Goal: Task Accomplishment & Management: Complete application form

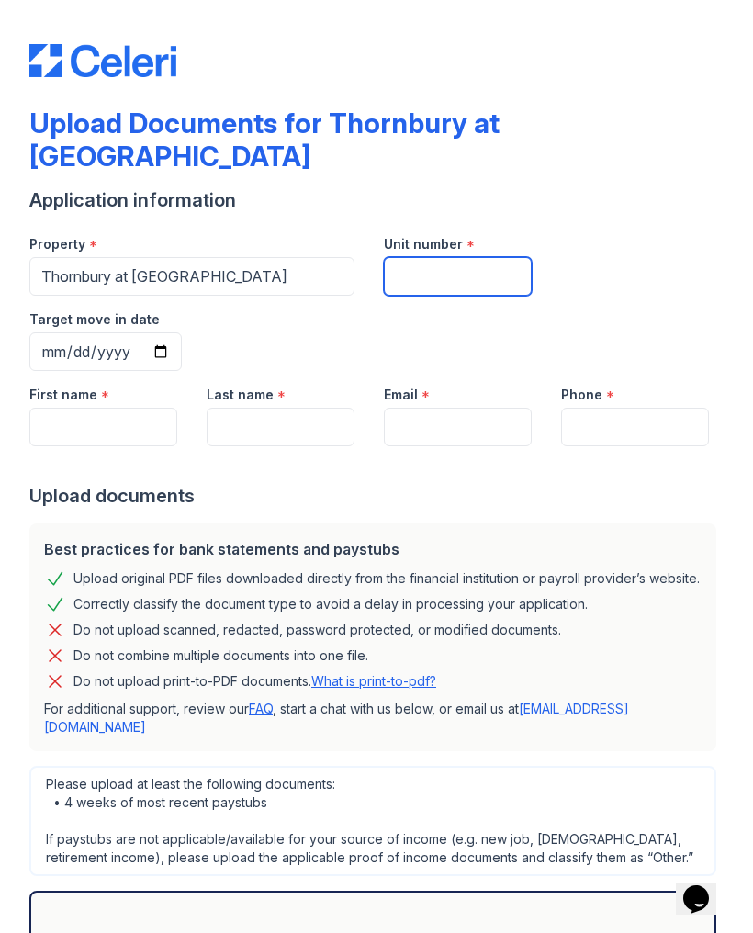
click at [444, 257] on input "Unit number" at bounding box center [458, 276] width 148 height 39
type input "5"
type input "427"
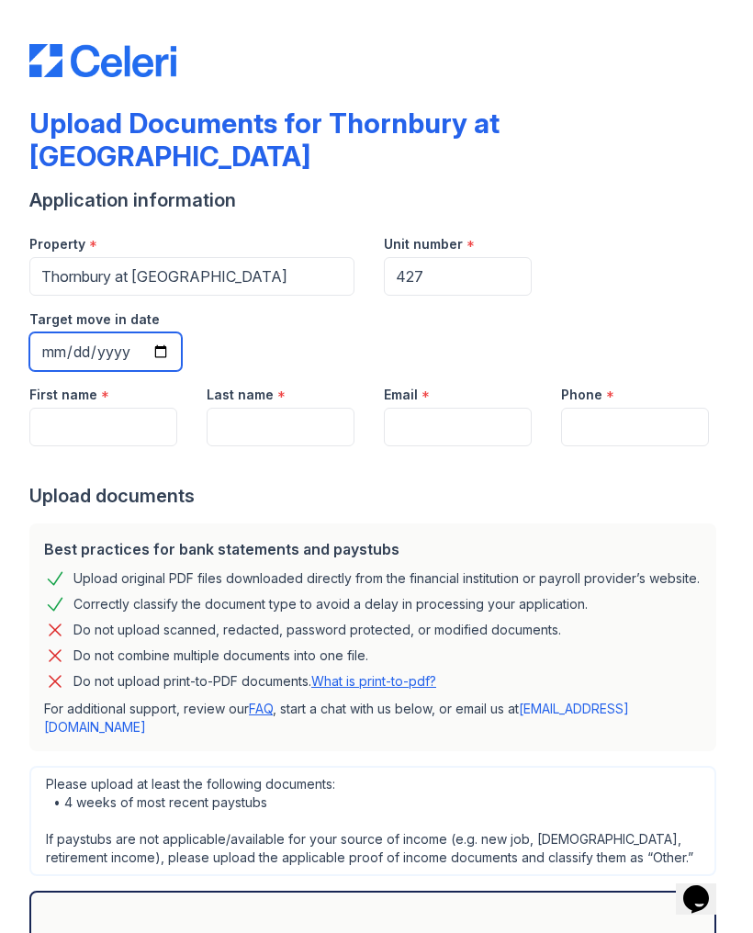
click at [182, 332] on input "Target move in date" at bounding box center [105, 351] width 152 height 39
type input "[DATE]"
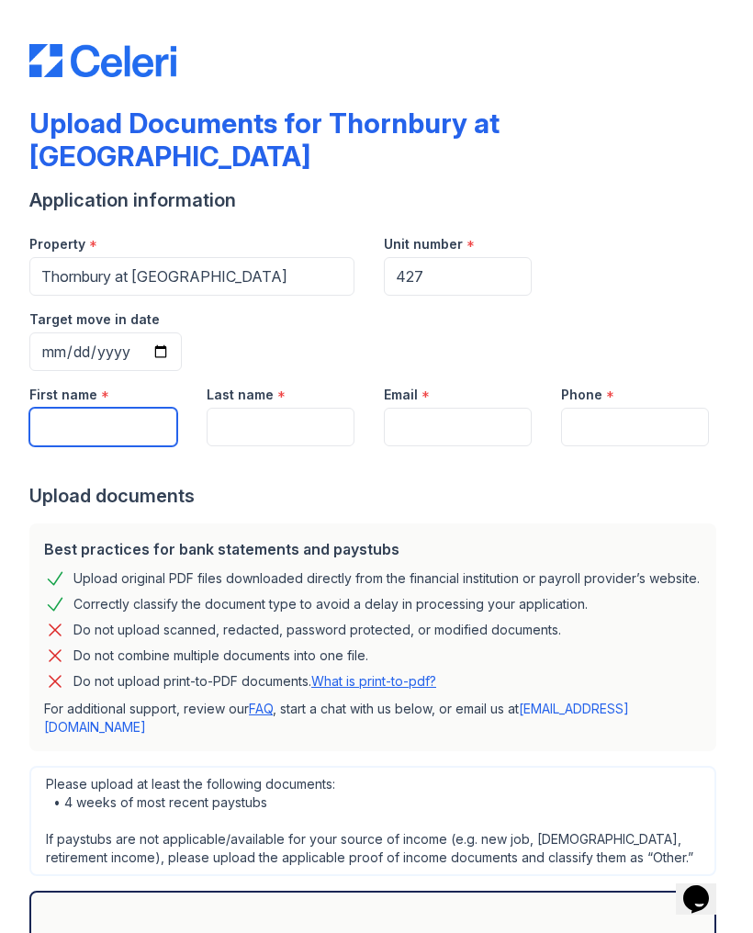
click at [119, 408] on input "First name" at bounding box center [103, 427] width 148 height 39
type input "[PERSON_NAME]"
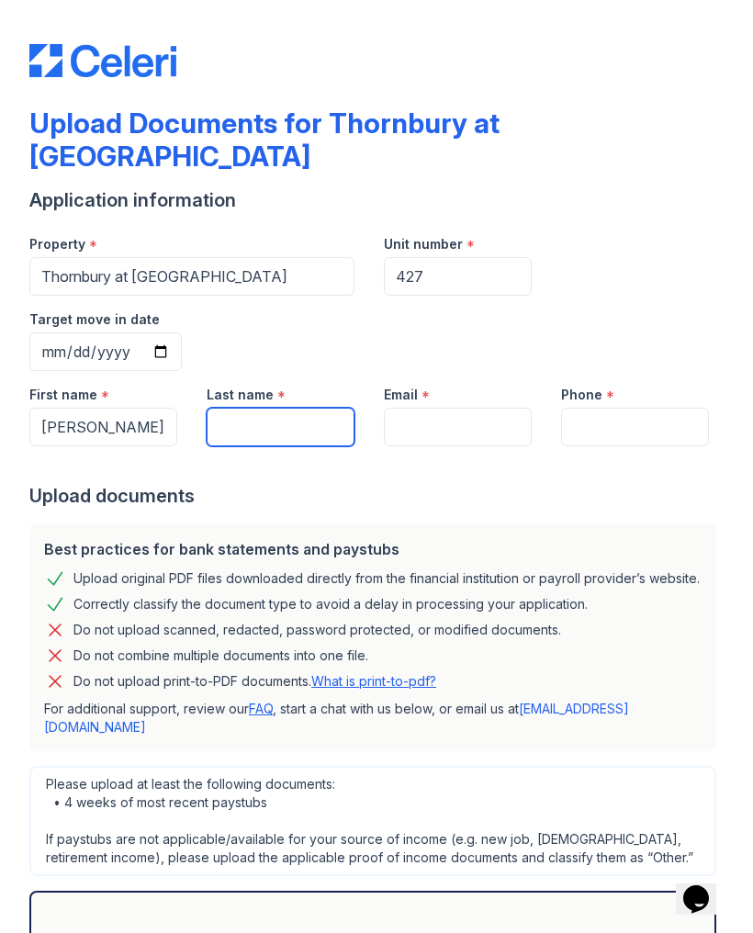
click at [276, 408] on input "Last name" at bounding box center [281, 427] width 148 height 39
type input "[PERSON_NAME]"
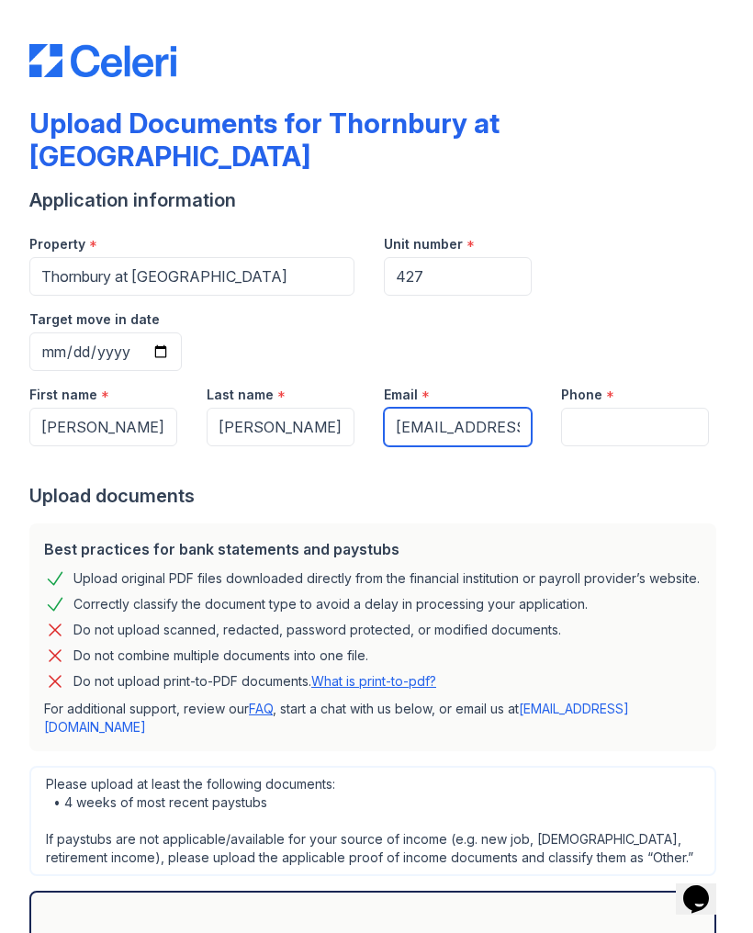
type input "[EMAIL_ADDRESS][DOMAIN_NAME]"
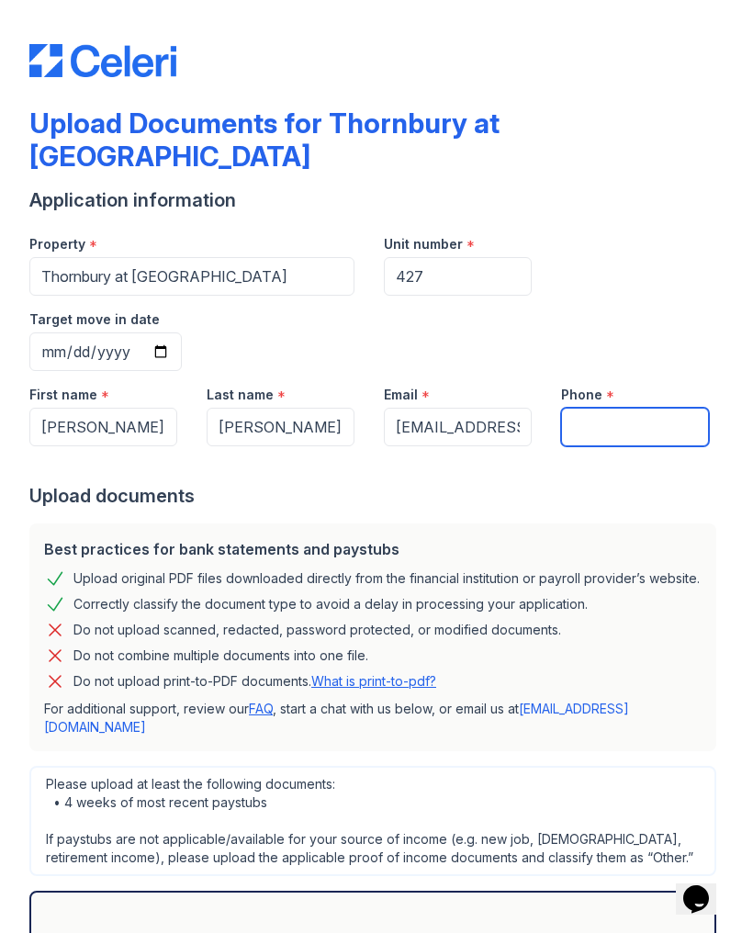
click at [618, 408] on input "Phone" at bounding box center [635, 427] width 148 height 39
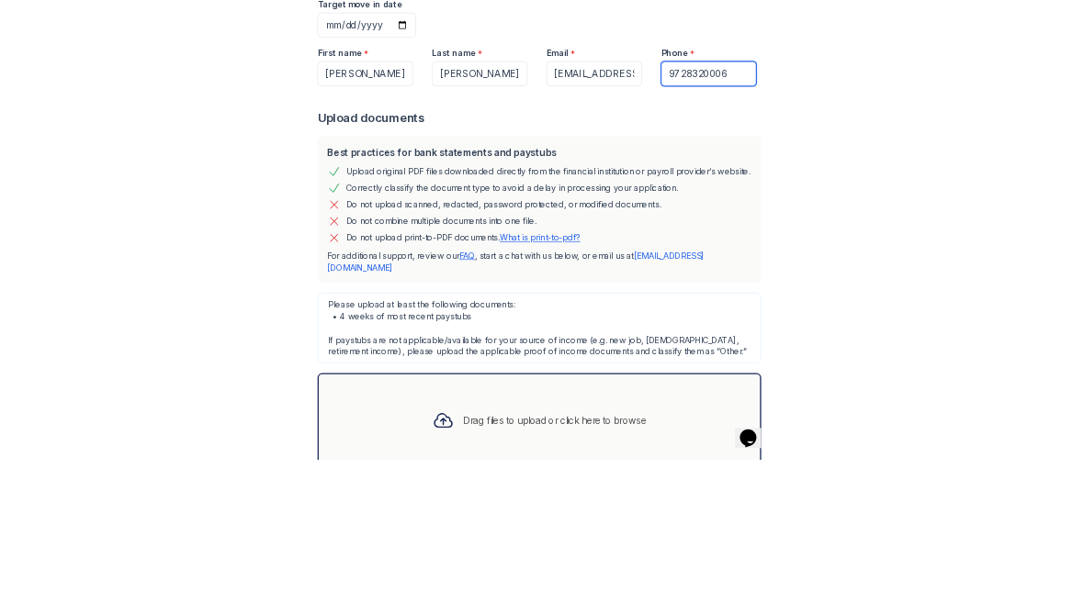
scroll to position [92, 0]
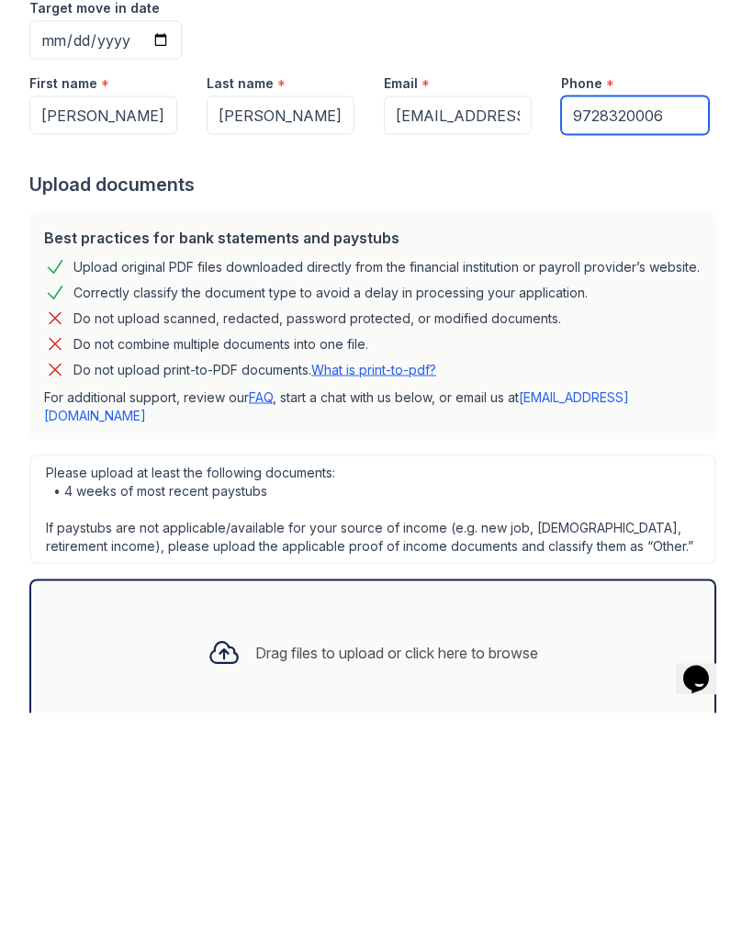
type input "9728320006"
click at [219, 862] on icon at bounding box center [223, 872] width 27 height 21
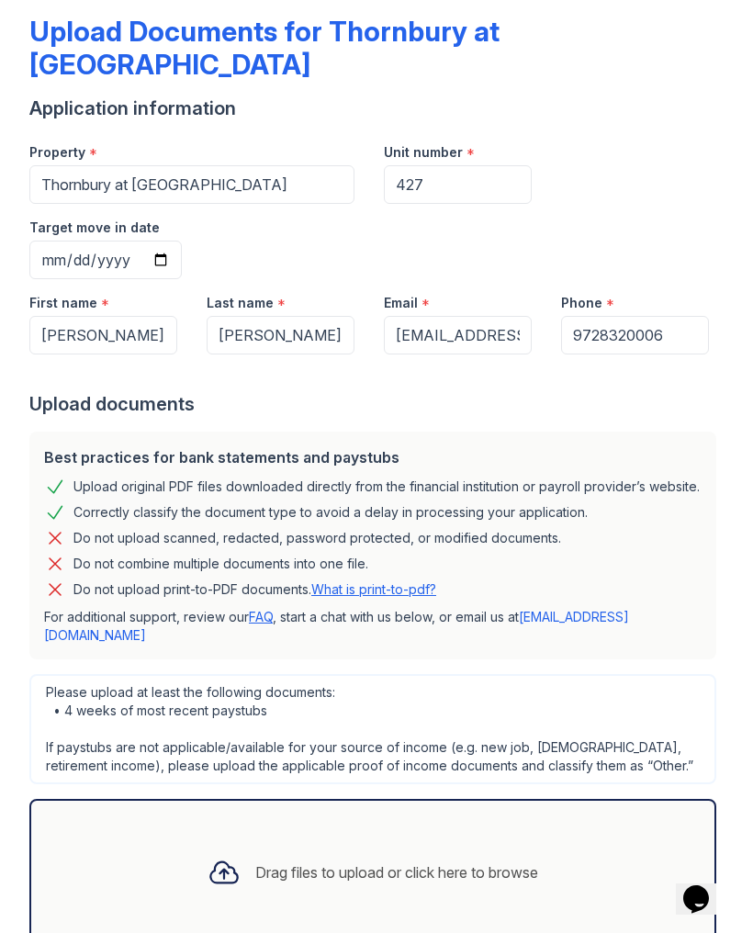
click at [280, 841] on div "Drag files to upload or click here to browse" at bounding box center [373, 872] width 360 height 62
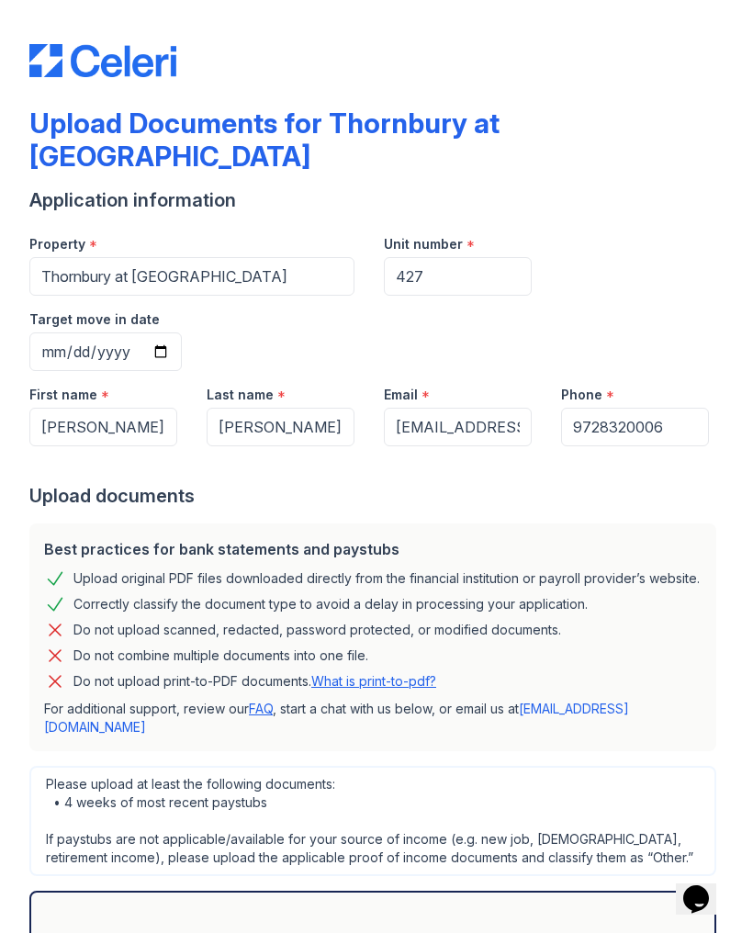
click at [9, 471] on div "Upload Documents for Thornbury at [GEOGRAPHIC_DATA] Application information Pro…" at bounding box center [376, 466] width 753 height 933
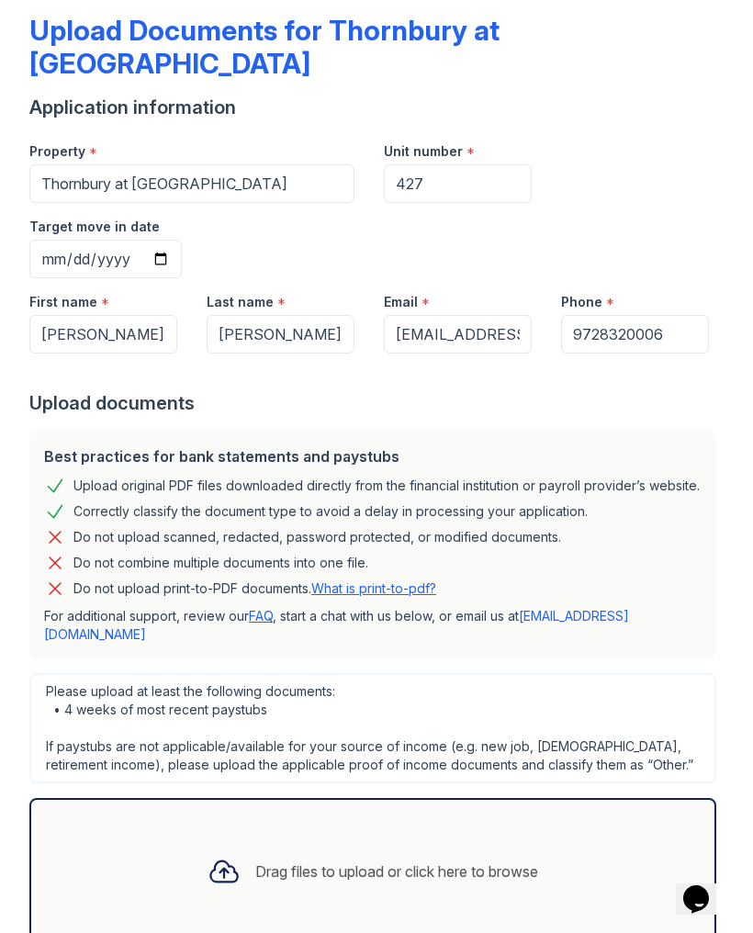
scroll to position [92, 0]
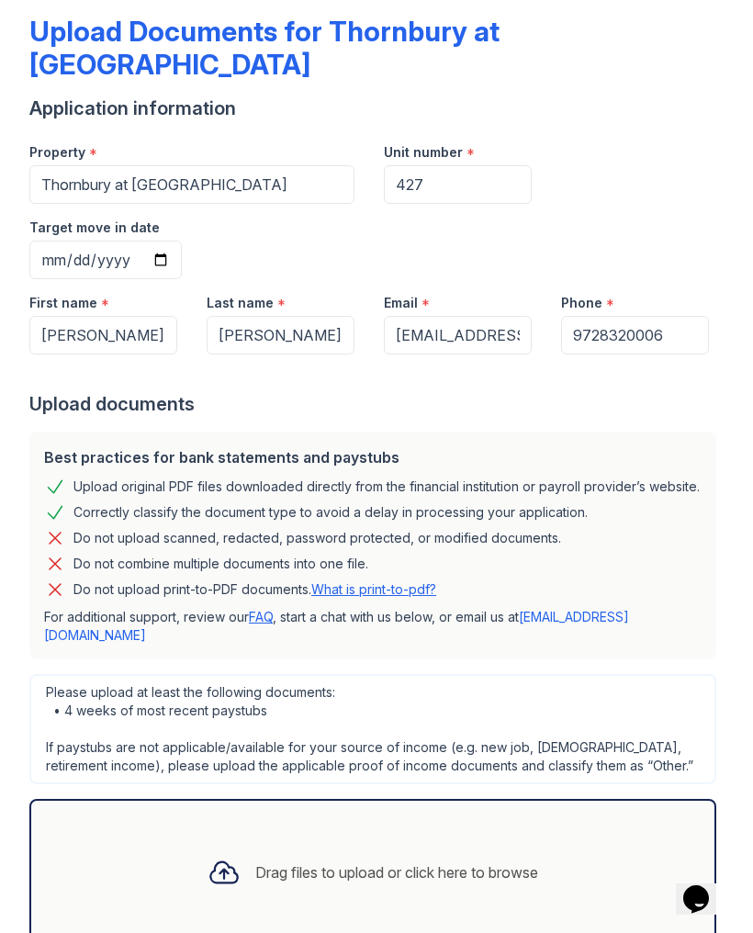
click at [585, 799] on div "Drag files to upload or click here to browse" at bounding box center [372, 872] width 687 height 147
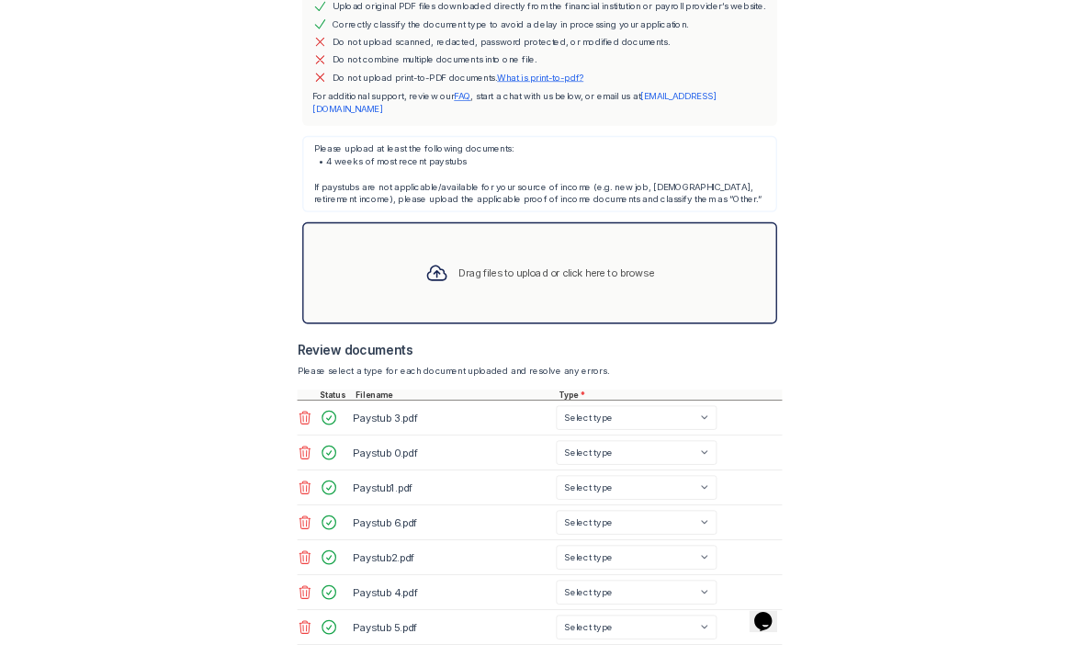
scroll to position [567, 0]
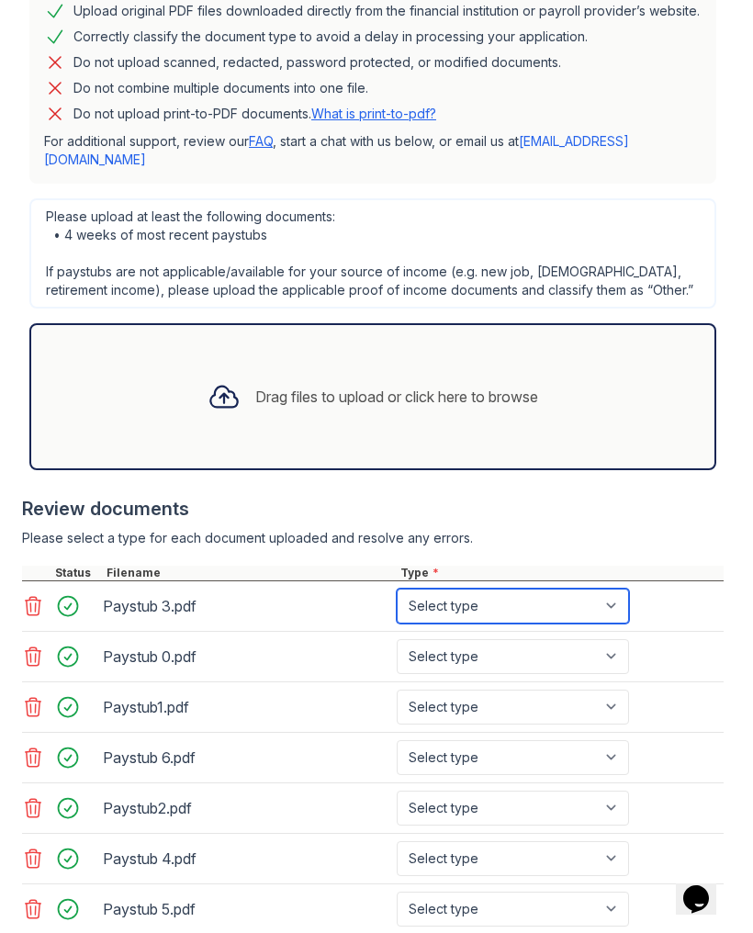
click at [619, 589] on select "Select type Paystub Bank Statement Offer Letter Tax Documents Benefit Award Let…" at bounding box center [513, 606] width 232 height 35
select select "paystub"
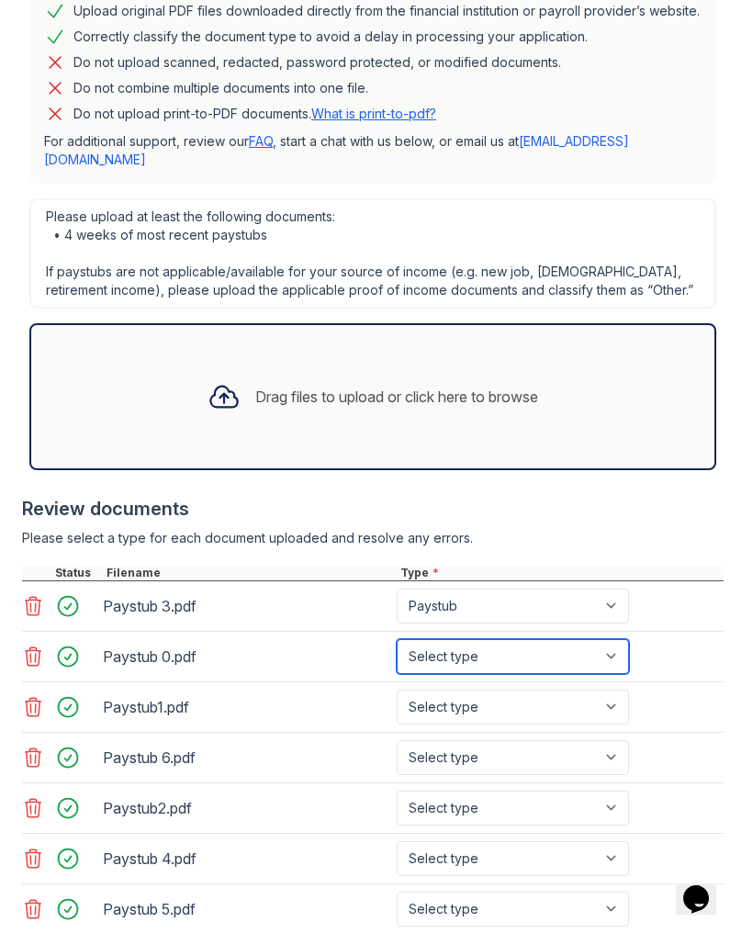
click at [610, 639] on select "Select type Paystub Bank Statement Offer Letter Tax Documents Benefit Award Let…" at bounding box center [513, 656] width 232 height 35
select select "paystub"
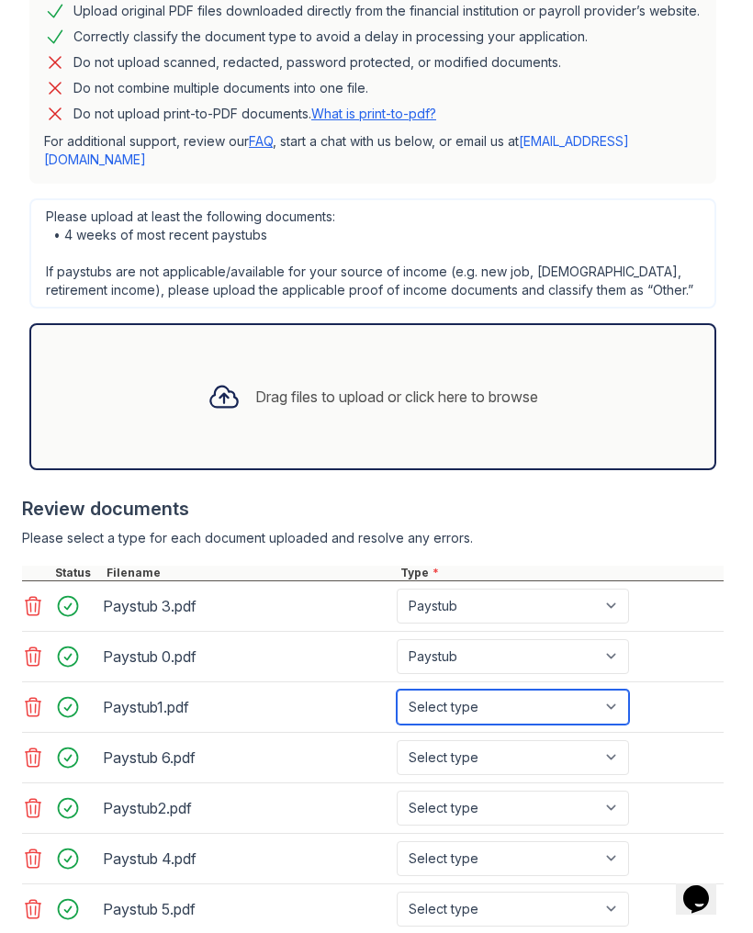
click at [596, 690] on select "Select type Paystub Bank Statement Offer Letter Tax Documents Benefit Award Let…" at bounding box center [513, 707] width 232 height 35
select select "paystub"
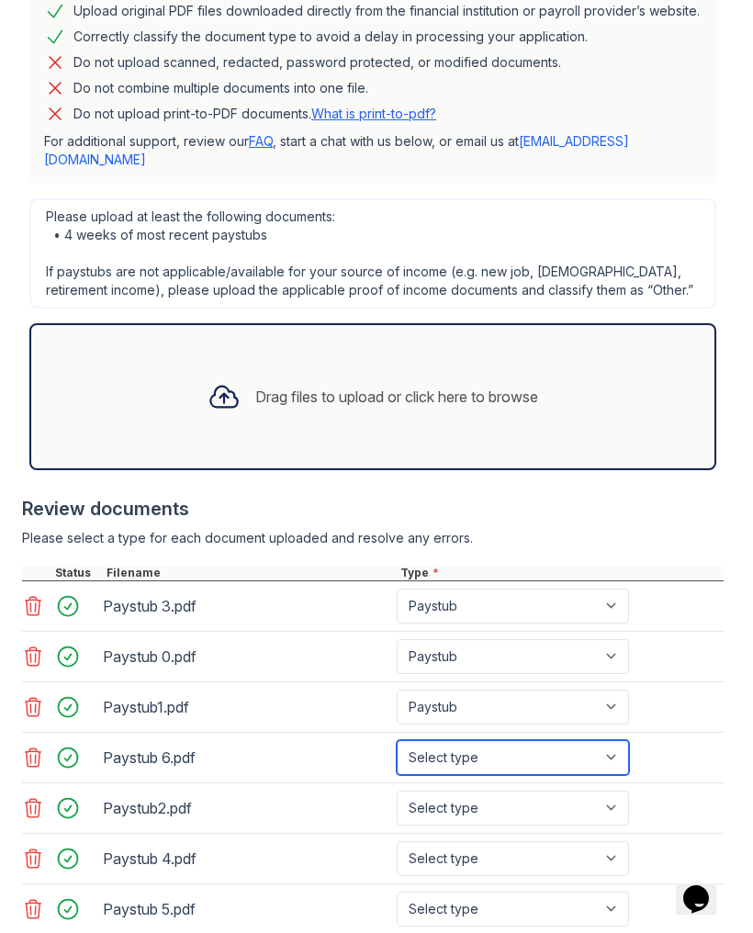
click at [605, 740] on select "Select type Paystub Bank Statement Offer Letter Tax Documents Benefit Award Let…" at bounding box center [513, 757] width 232 height 35
select select "paystub"
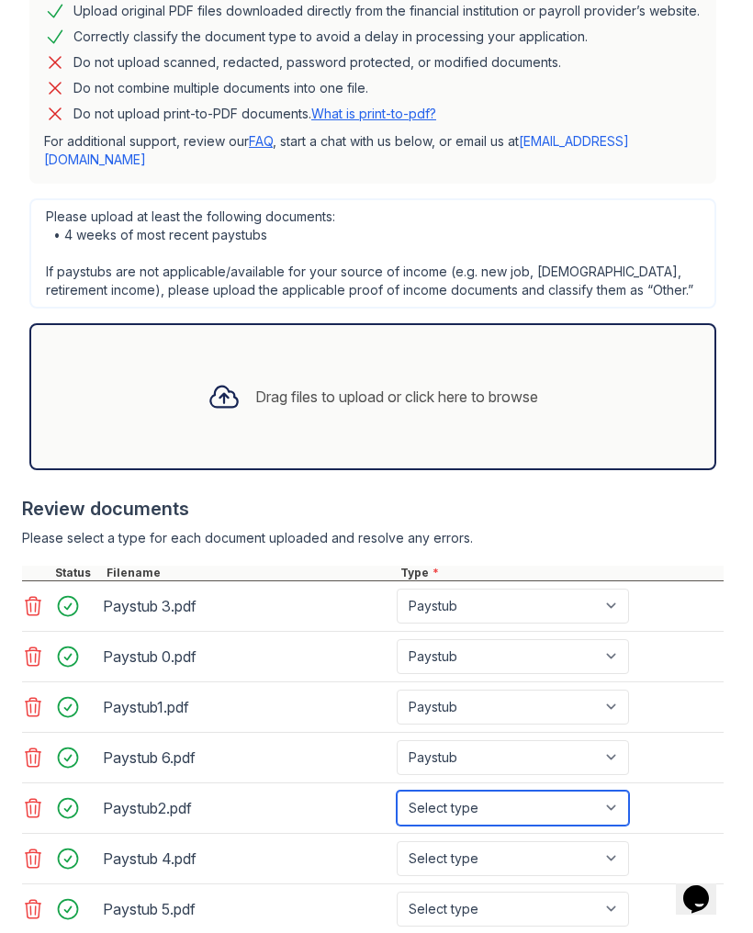
click at [590, 791] on select "Select type Paystub Bank Statement Offer Letter Tax Documents Benefit Award Let…" at bounding box center [513, 808] width 232 height 35
select select "paystub"
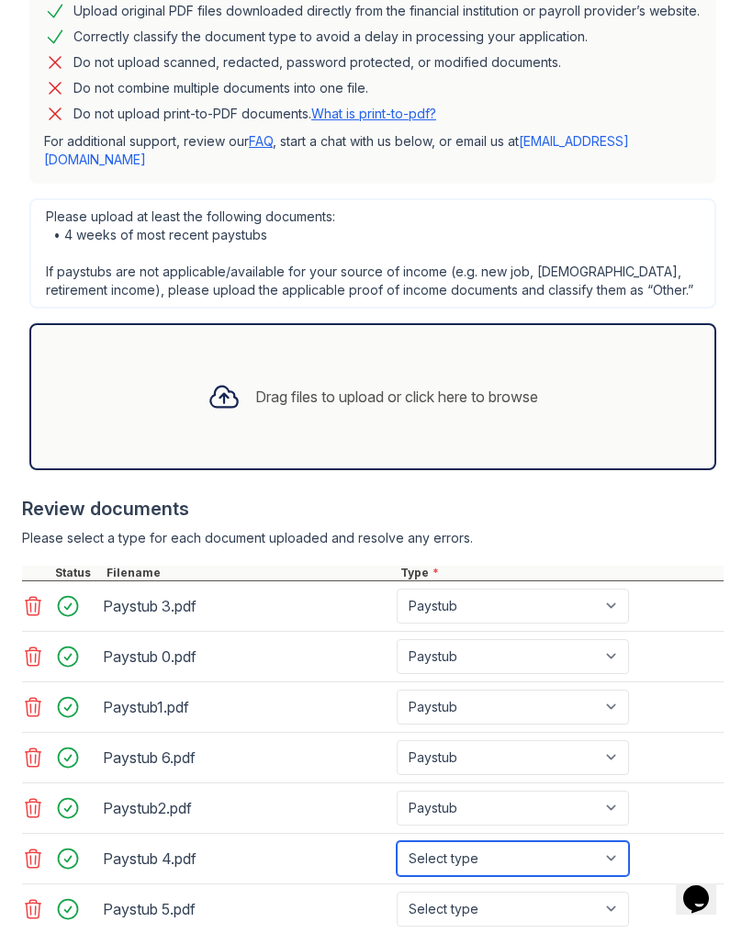
click at [616, 841] on select "Select type Paystub Bank Statement Offer Letter Tax Documents Benefit Award Let…" at bounding box center [513, 858] width 232 height 35
select select "paystub"
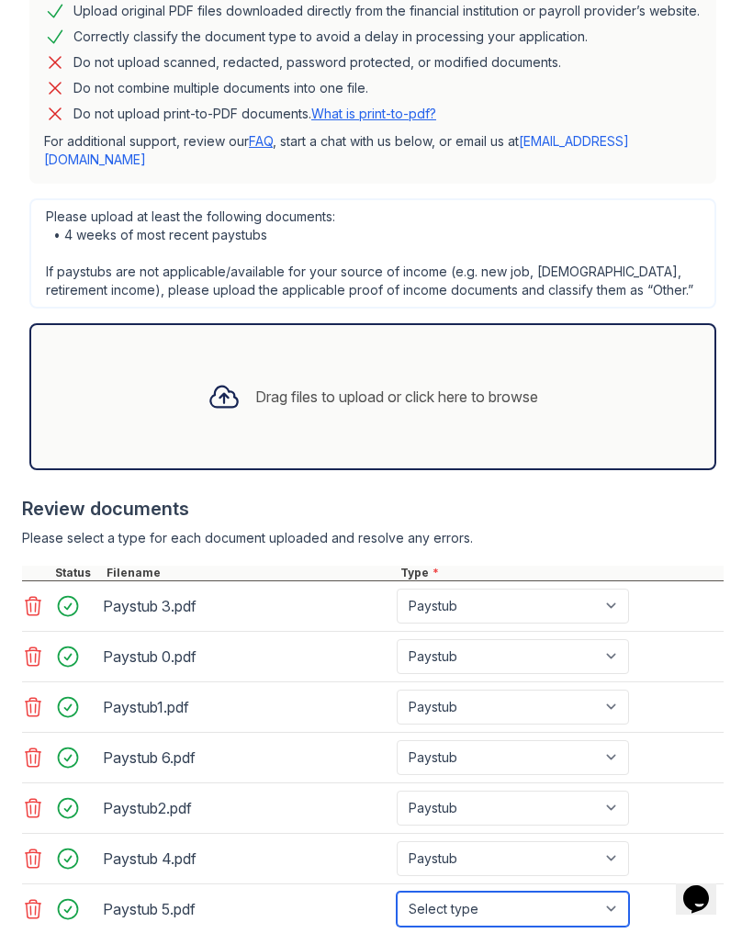
click at [607, 892] on select "Select type Paystub Bank Statement Offer Letter Tax Documents Benefit Award Let…" at bounding box center [513, 909] width 232 height 35
select select "paystub"
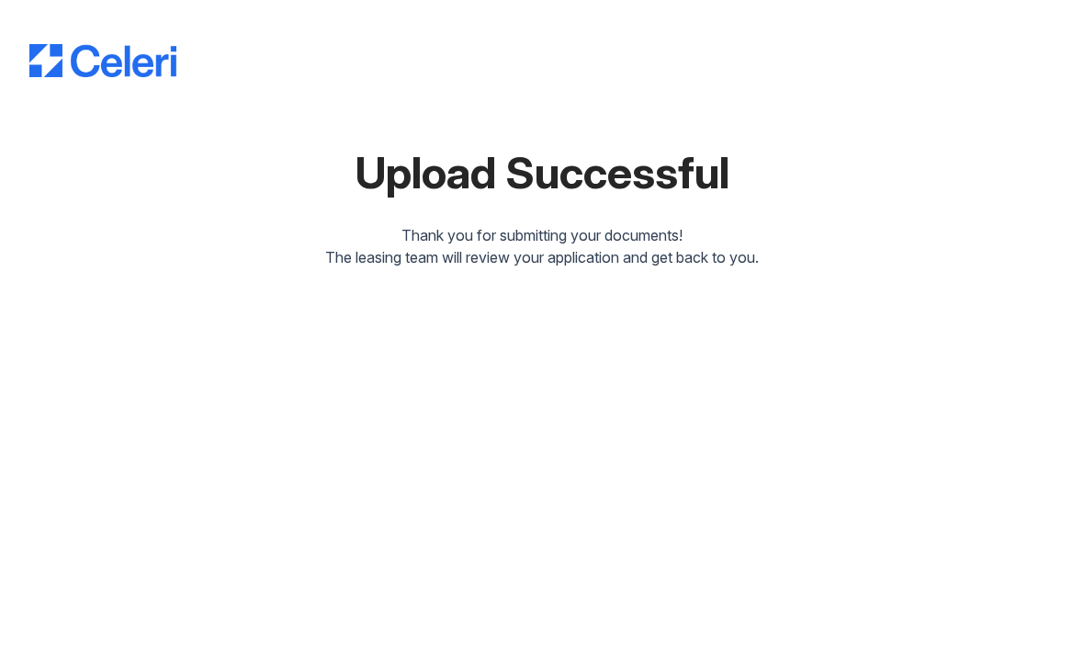
click at [17, 371] on div "Upload Successful Thank you for submitting your documents! The leasing team wil…" at bounding box center [542, 322] width 1084 height 645
